Goal: Information Seeking & Learning: Learn about a topic

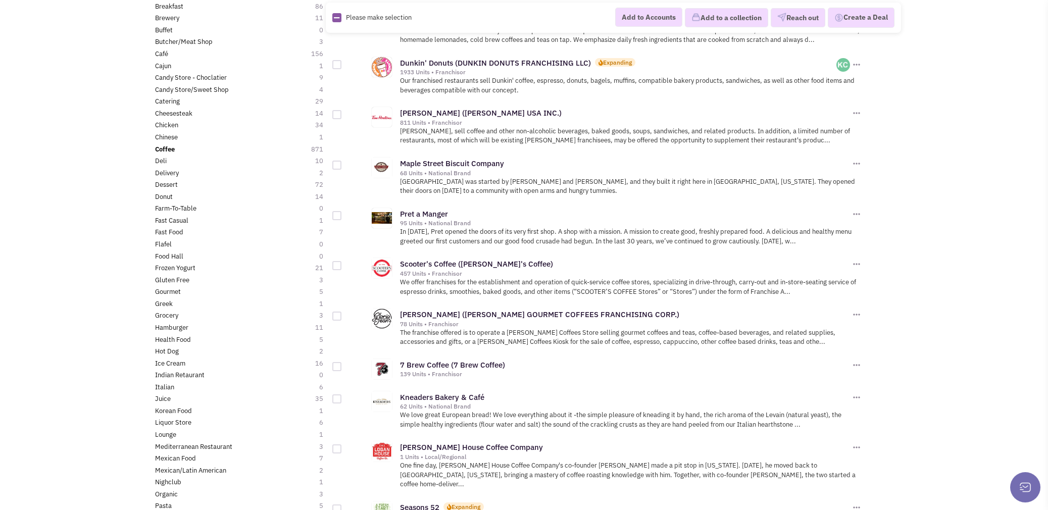
scroll to position [202, 0]
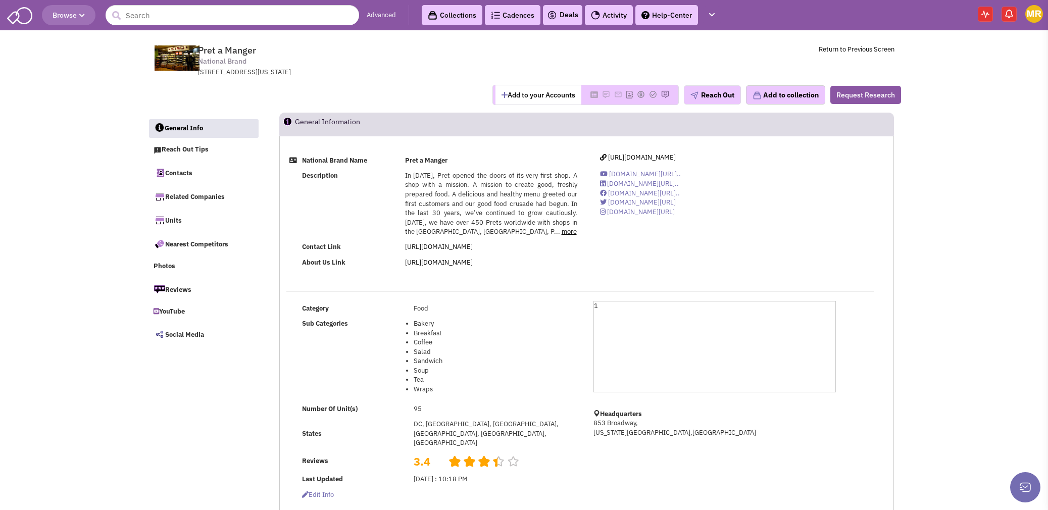
select select
click at [632, 158] on span "[URL][DOMAIN_NAME]" at bounding box center [642, 157] width 68 height 9
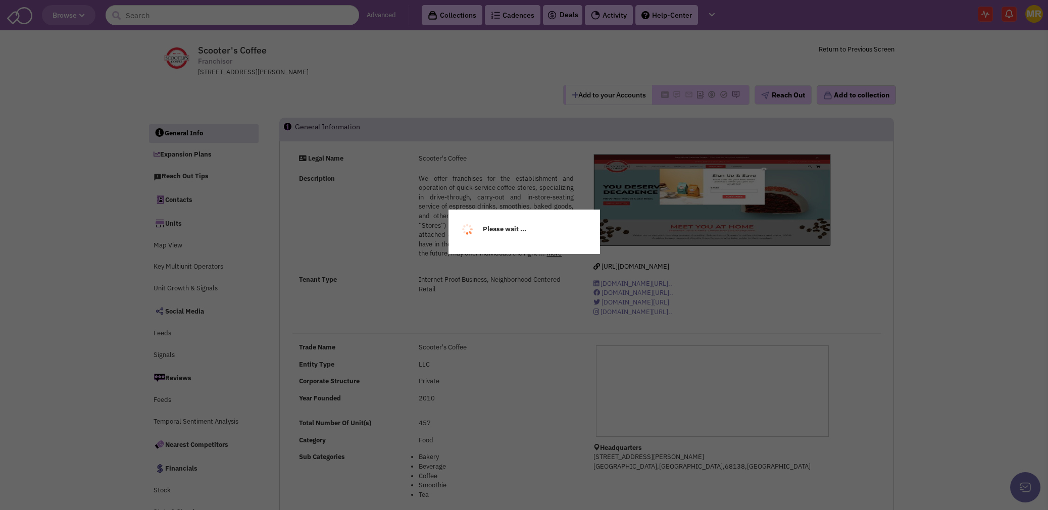
select select
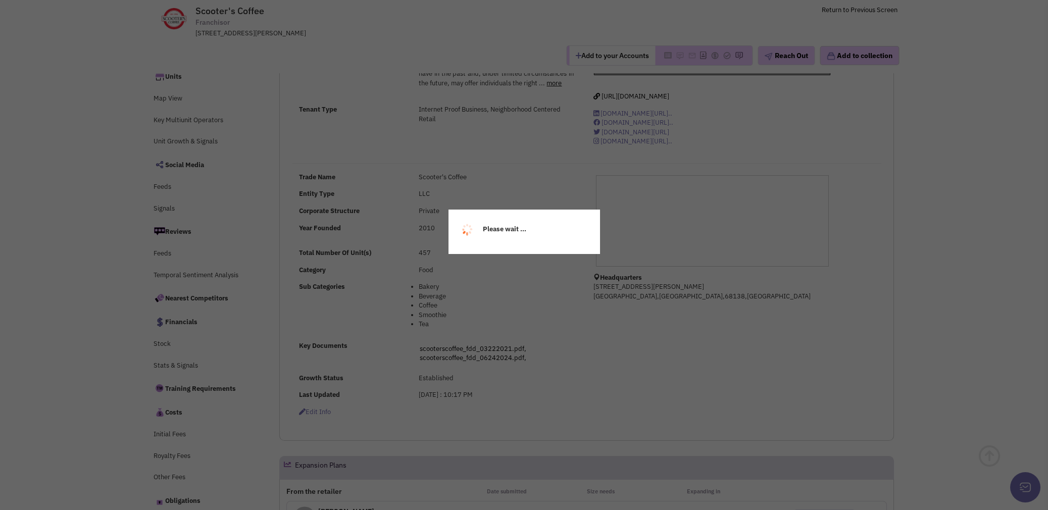
scroll to position [252, 0]
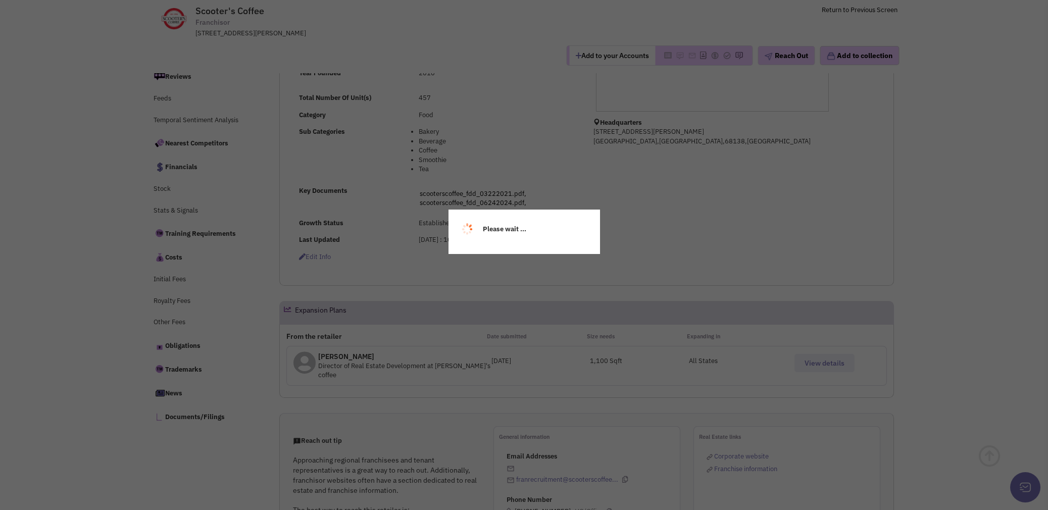
select select
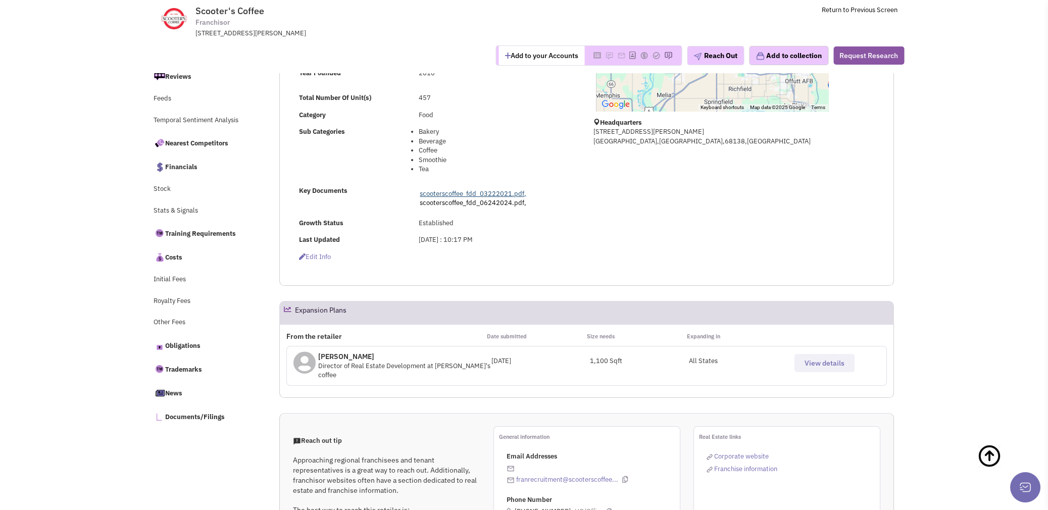
scroll to position [0, 0]
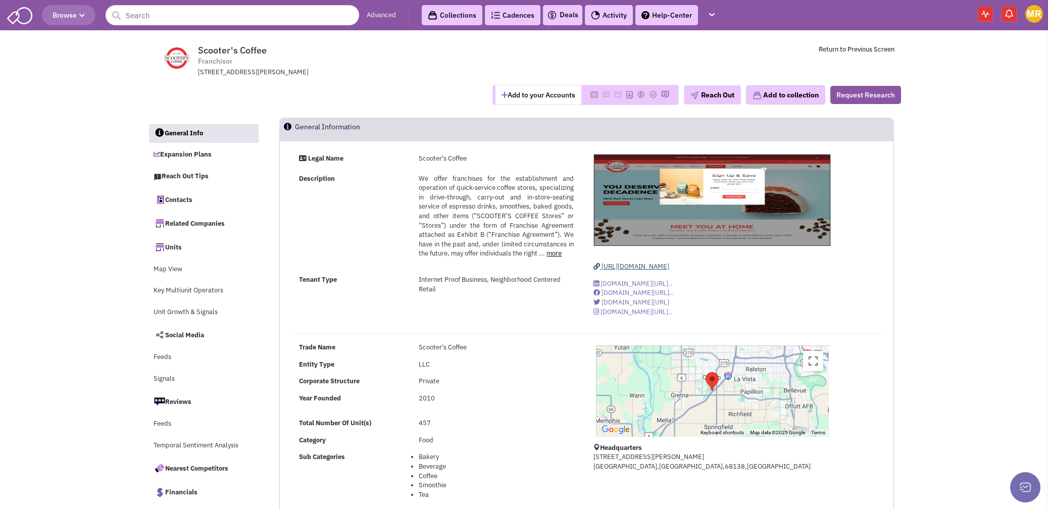
click at [659, 267] on span "https://www.scooterscoffee.com/" at bounding box center [636, 266] width 68 height 9
